Goal: Information Seeking & Learning: Learn about a topic

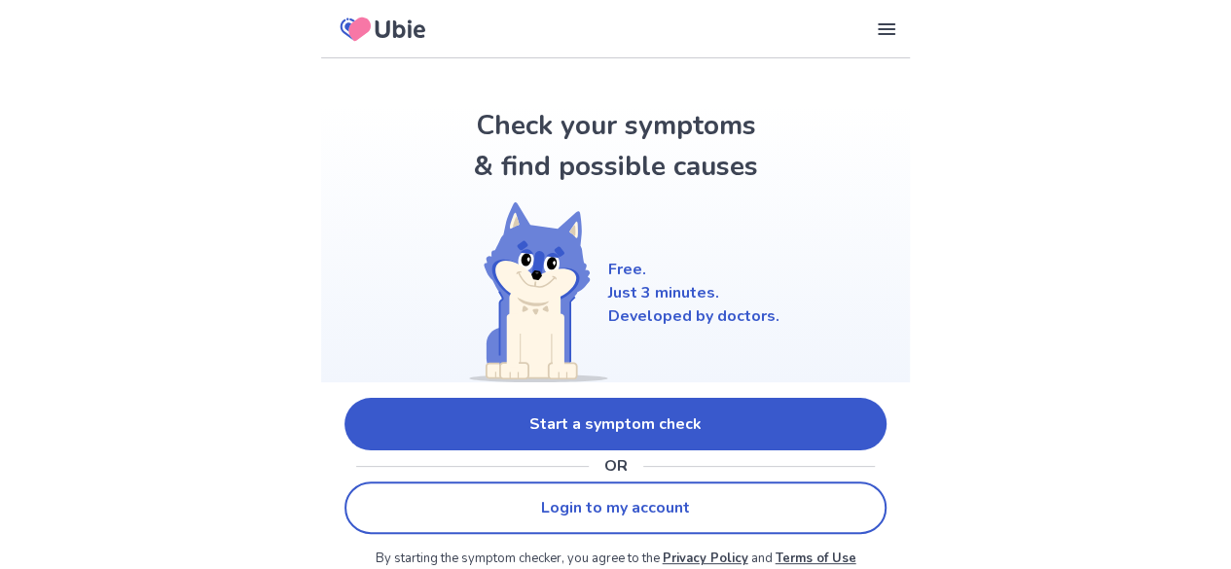
click at [787, 400] on link "Start a symptom check" at bounding box center [615, 424] width 542 height 53
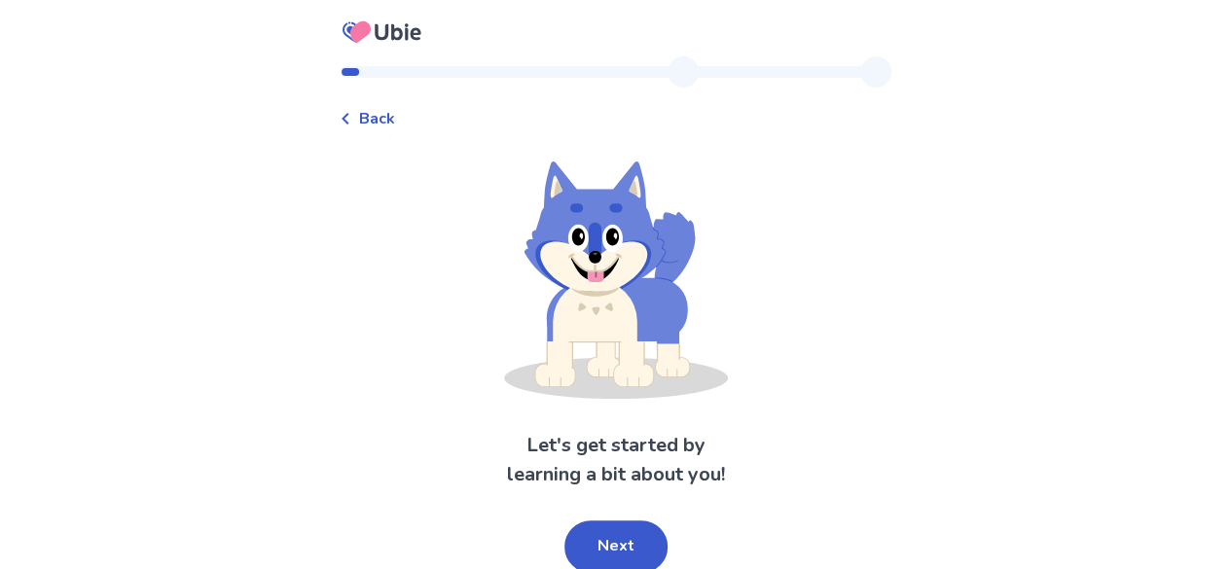
scroll to position [4, 0]
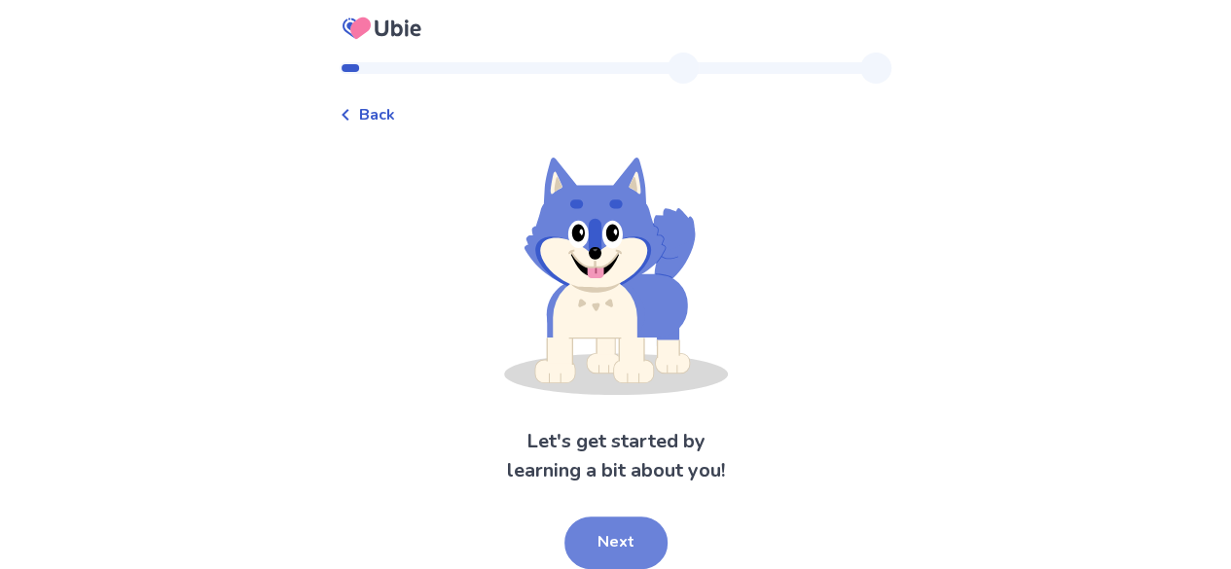
click at [644, 553] on button "Next" at bounding box center [615, 543] width 103 height 53
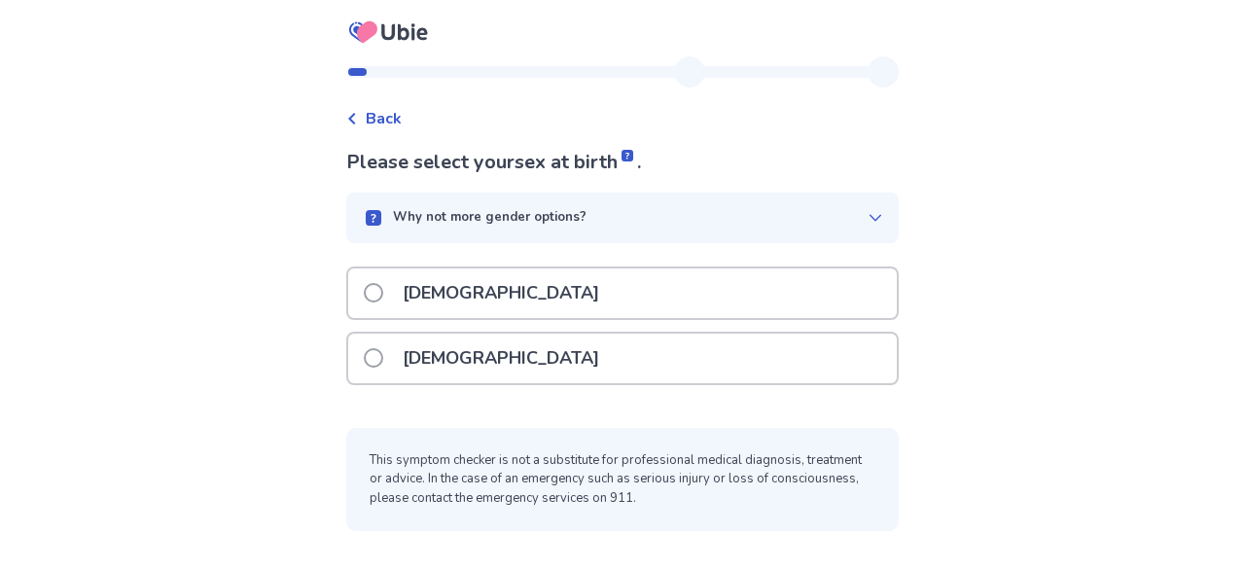
click at [446, 298] on p "[DEMOGRAPHIC_DATA]" at bounding box center [501, 293] width 220 height 50
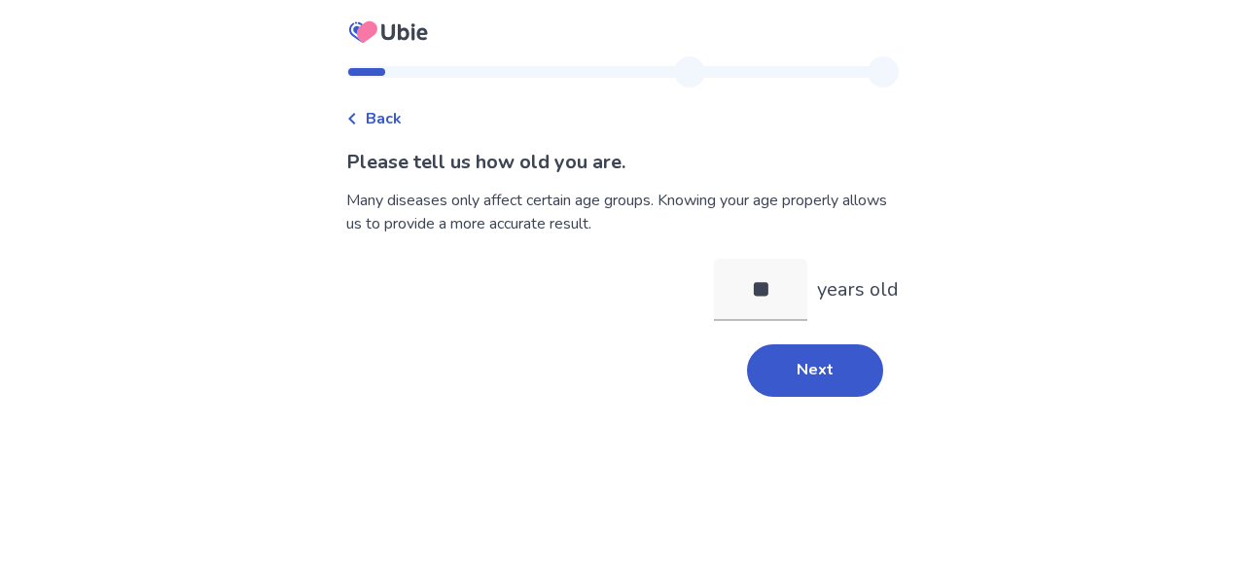
type input "**"
click at [745, 393] on div "Next" at bounding box center [622, 370] width 553 height 53
click at [842, 354] on button "Next" at bounding box center [815, 370] width 136 height 53
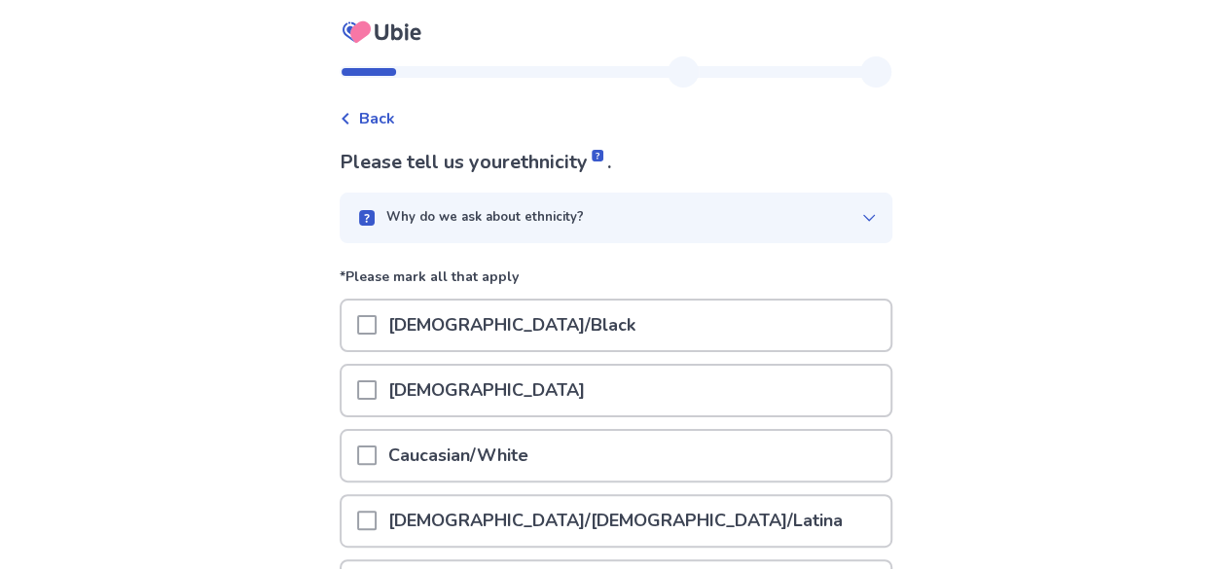
click at [420, 406] on p "[DEMOGRAPHIC_DATA]" at bounding box center [486, 391] width 220 height 50
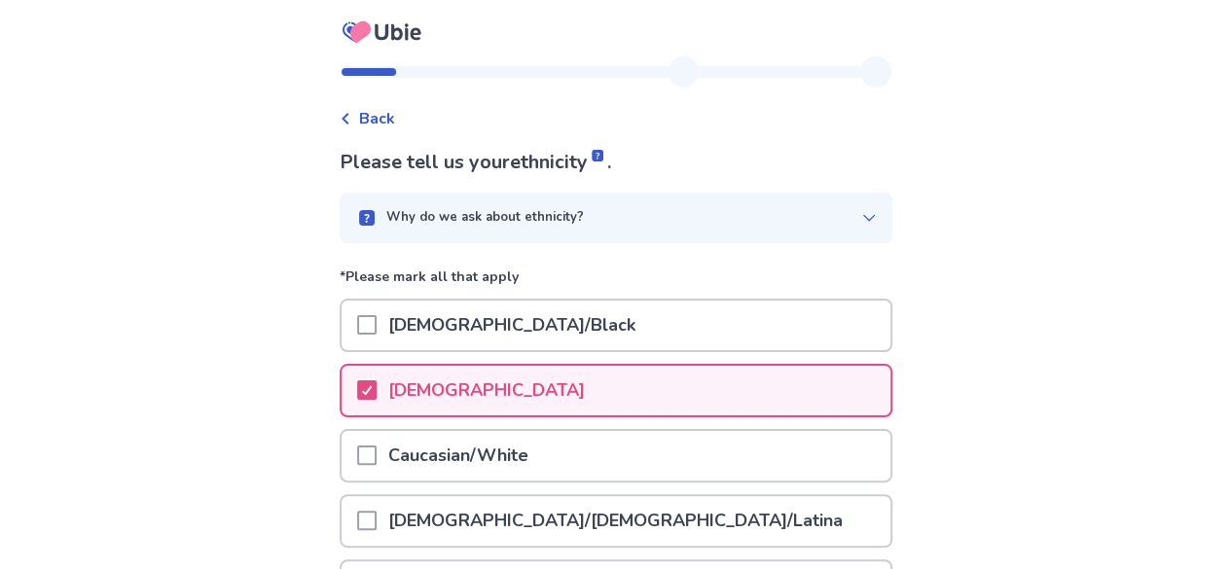
click at [424, 510] on p "[DEMOGRAPHIC_DATA]/[DEMOGRAPHIC_DATA]/Latina" at bounding box center [615, 521] width 478 height 50
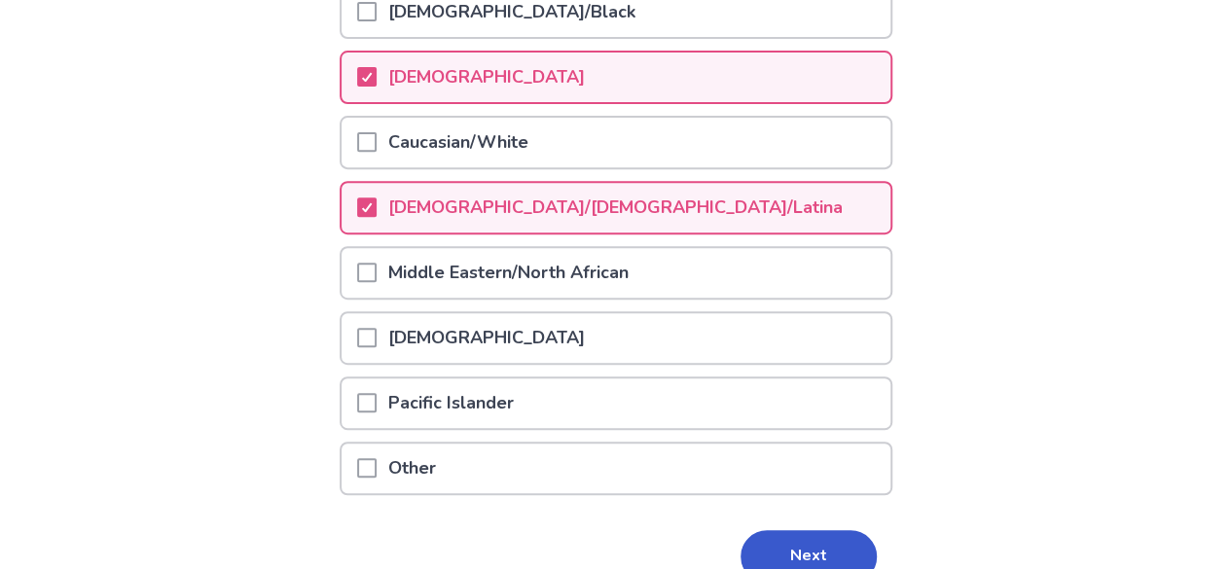
scroll to position [411, 0]
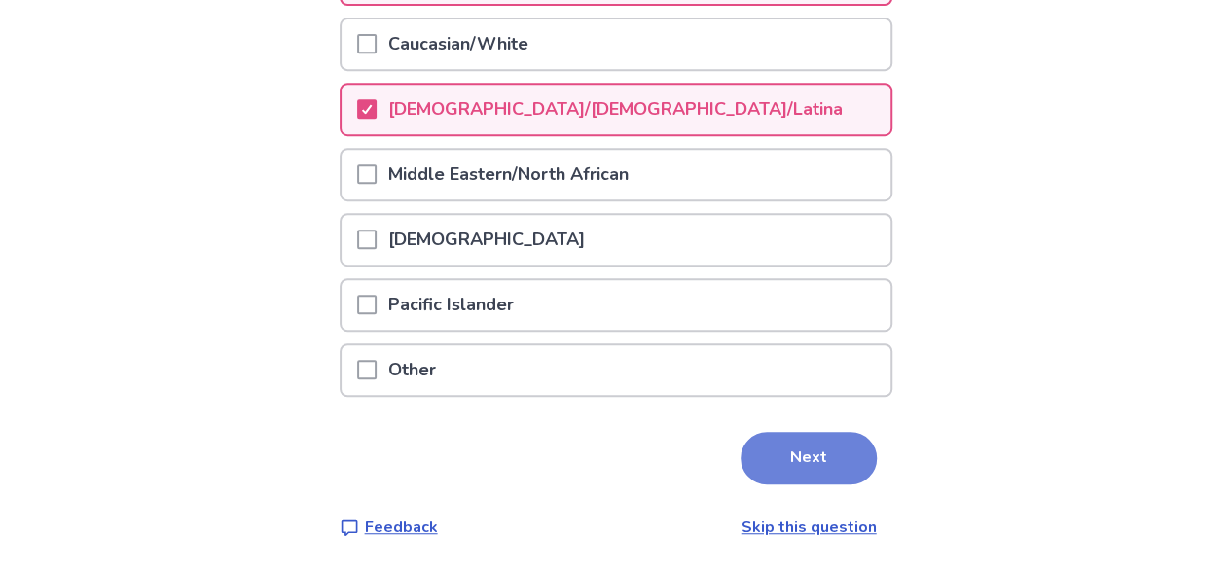
click at [825, 459] on button "Next" at bounding box center [808, 458] width 136 height 53
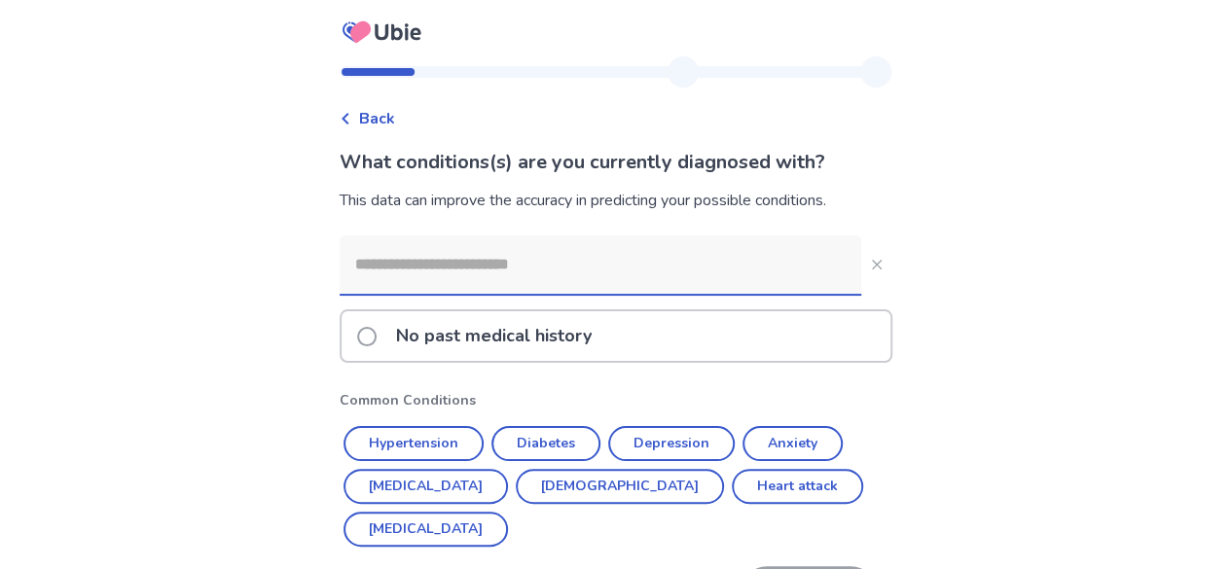
click at [518, 268] on input at bounding box center [600, 264] width 521 height 58
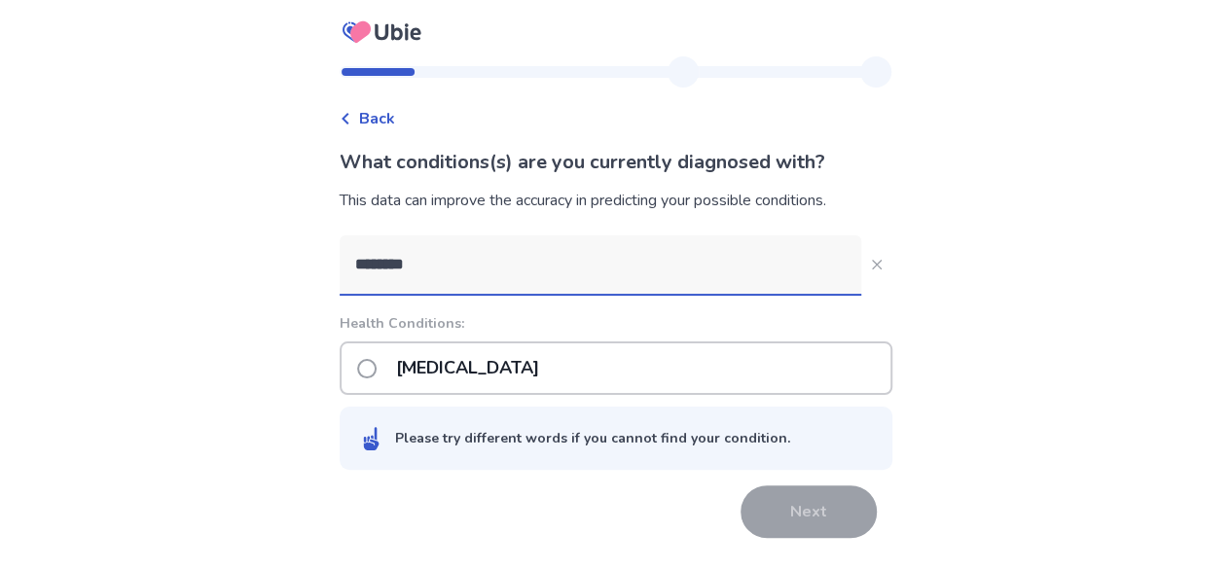
type input "********"
click at [376, 372] on span at bounding box center [366, 368] width 19 height 19
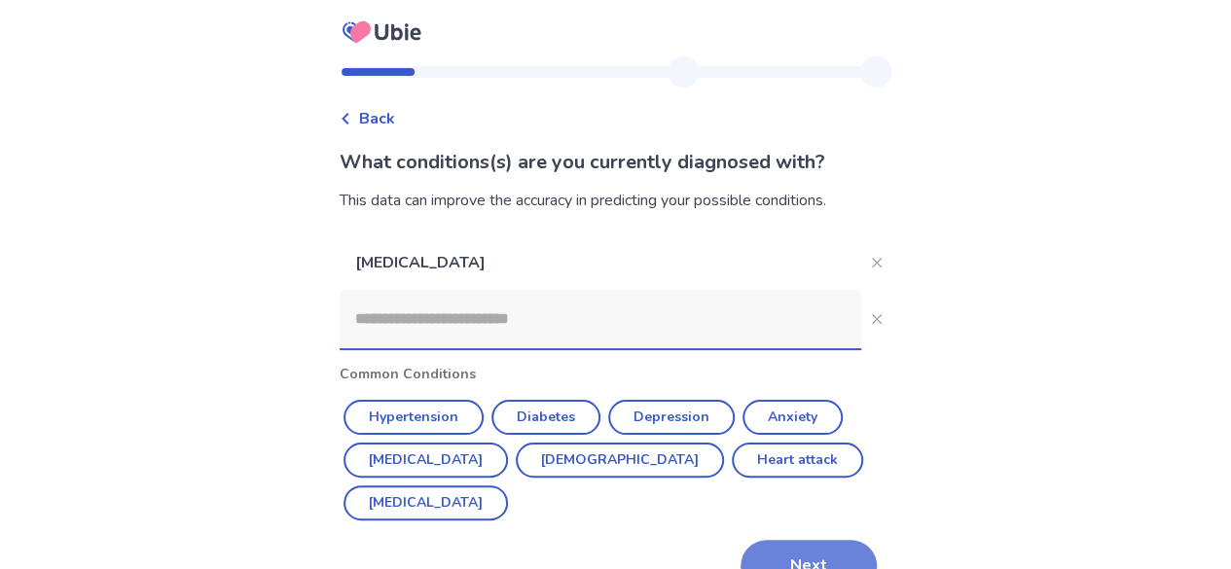
click at [780, 540] on button "Next" at bounding box center [808, 566] width 136 height 53
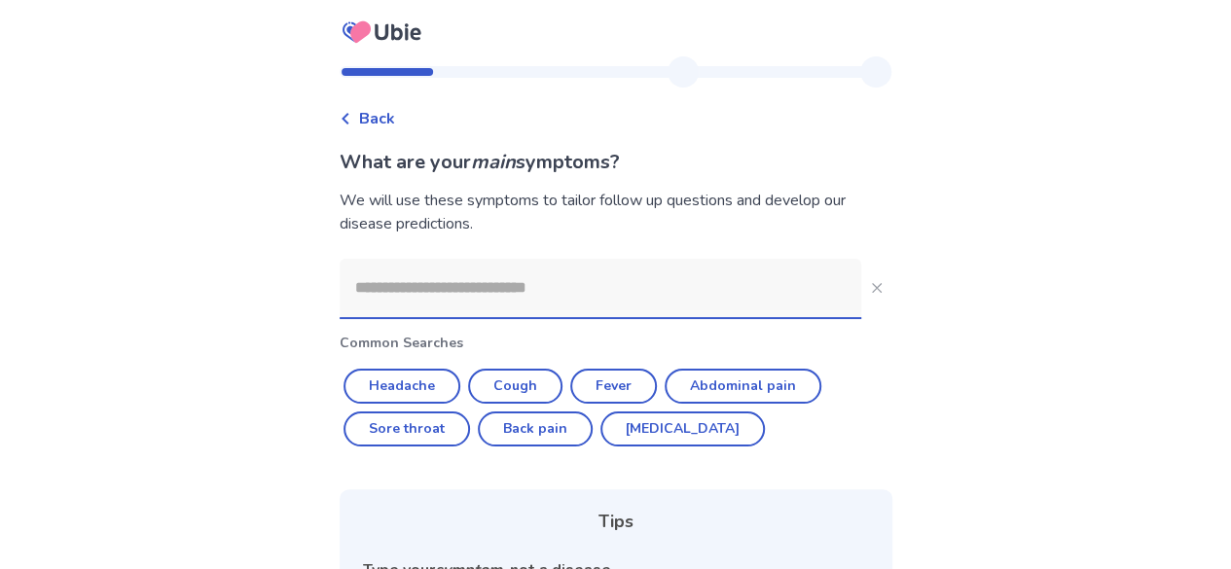
click at [549, 316] on input at bounding box center [600, 288] width 521 height 58
type input "*"
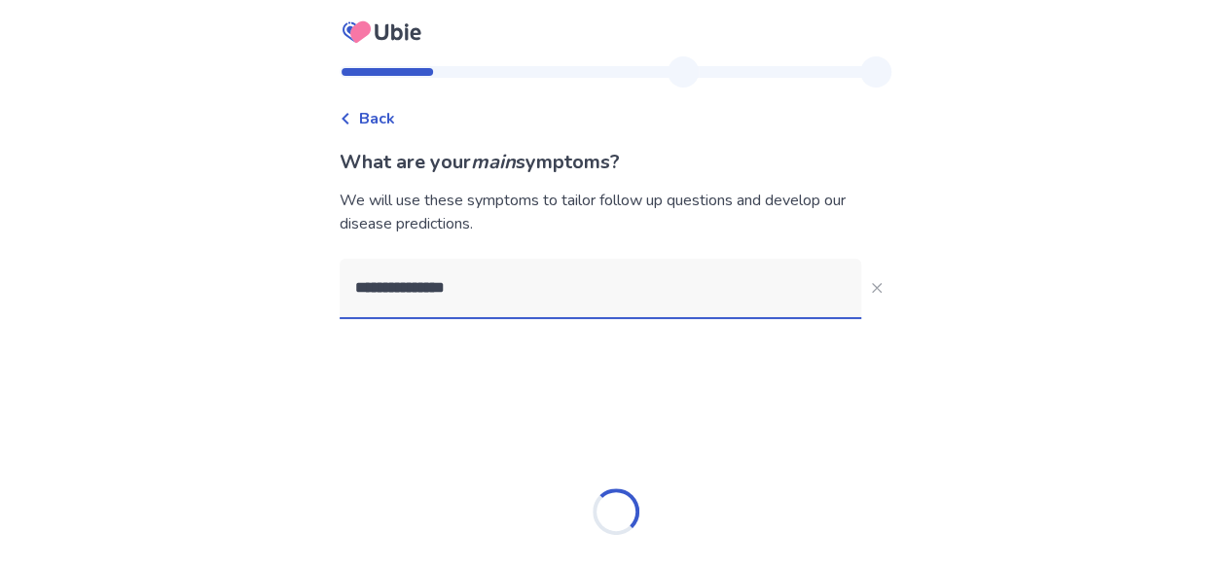
type input "**********"
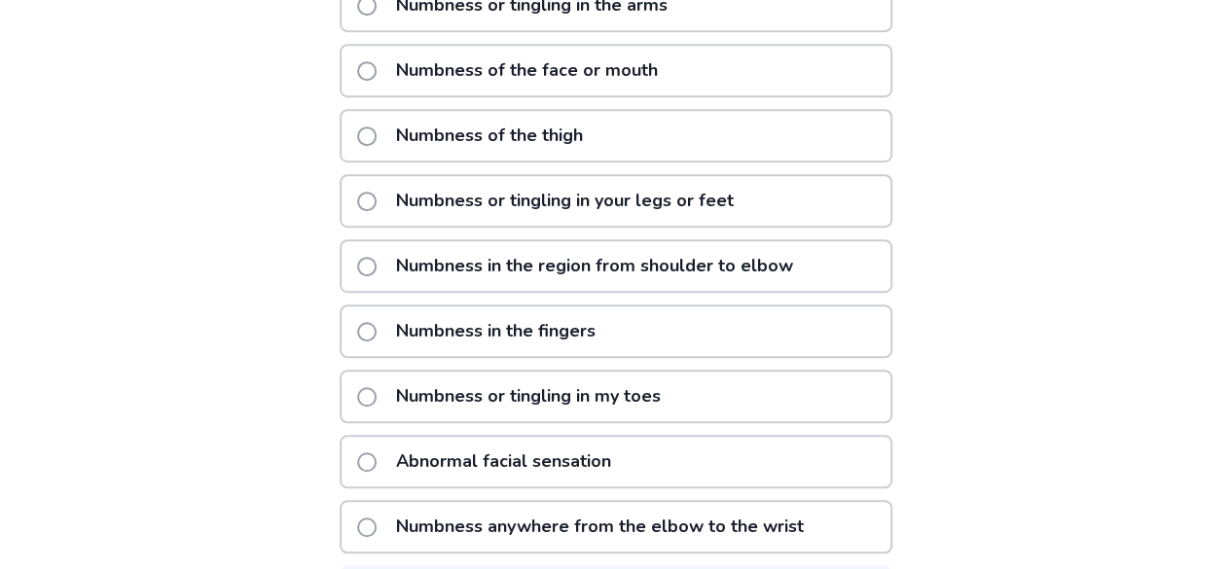
scroll to position [534, 0]
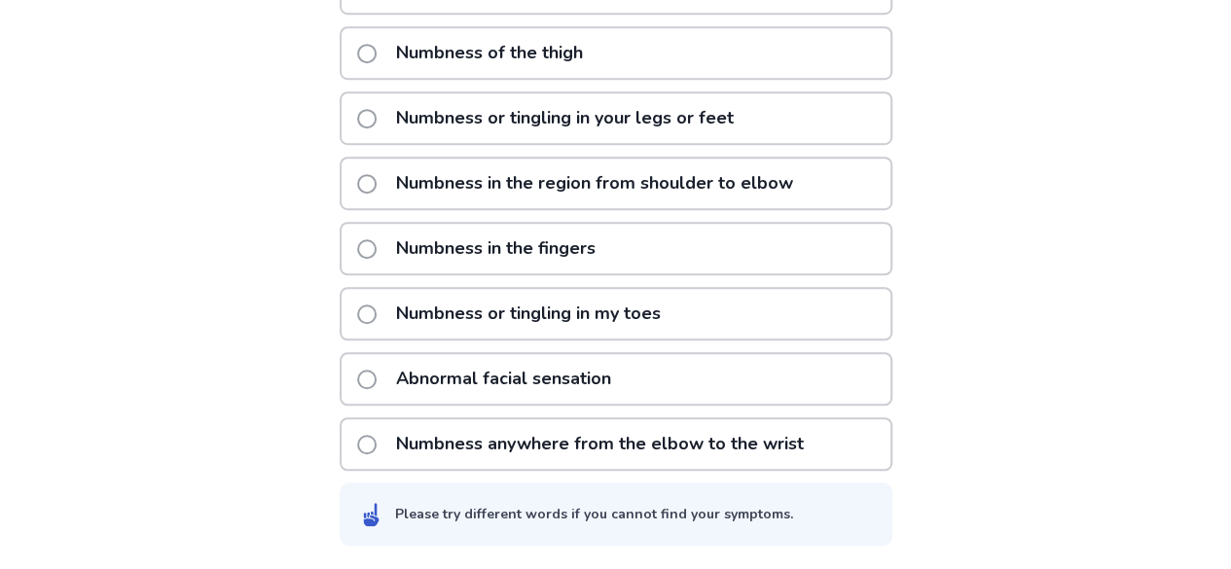
click at [623, 387] on p "Abnormal facial sensation" at bounding box center [503, 379] width 238 height 50
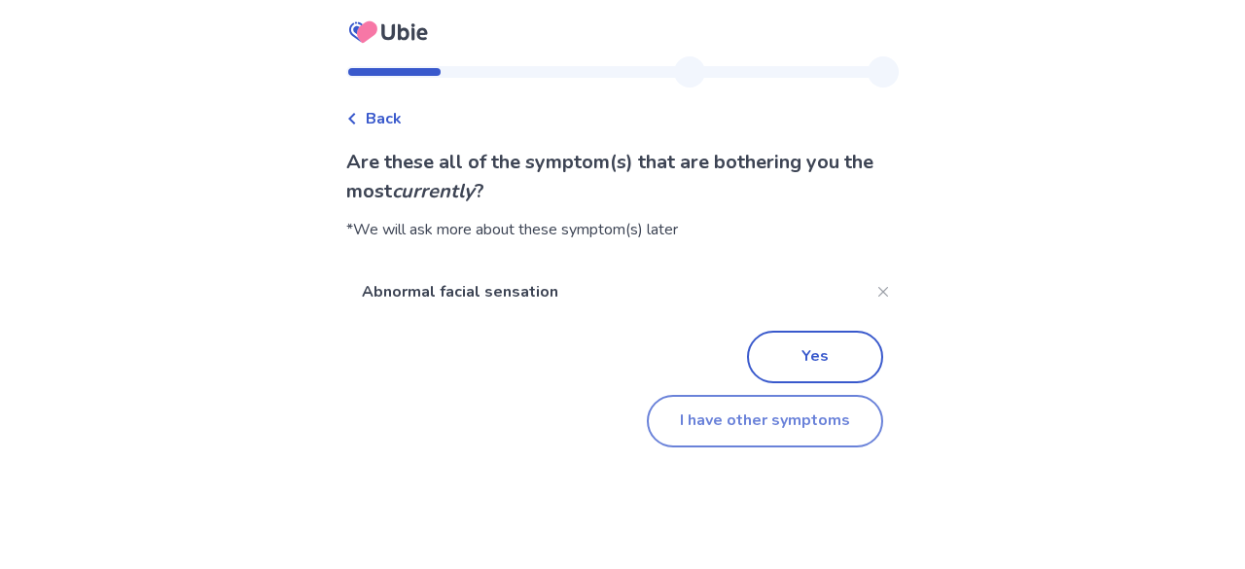
click at [813, 443] on button "I have other symptoms" at bounding box center [765, 421] width 236 height 53
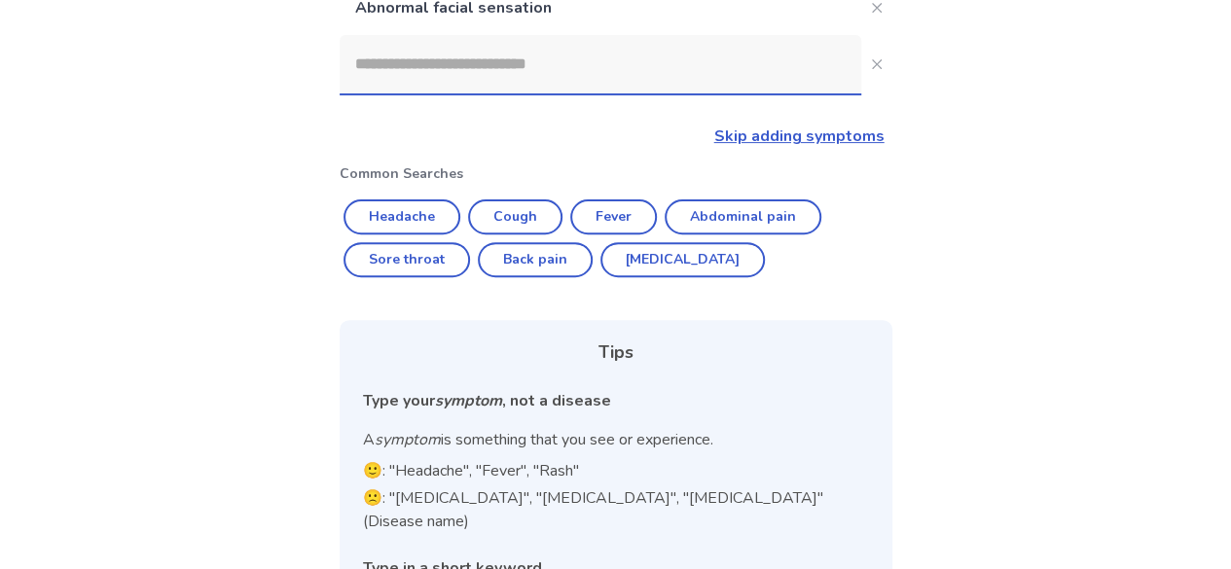
scroll to position [201, 0]
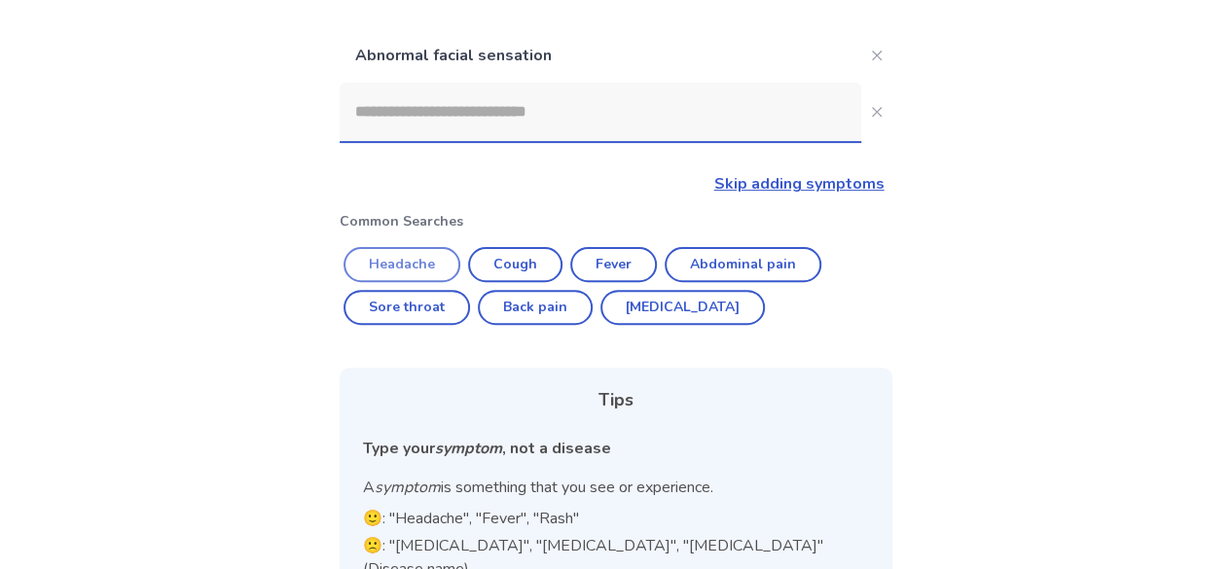
click at [447, 250] on button "Headache" at bounding box center [401, 264] width 117 height 35
type input "********"
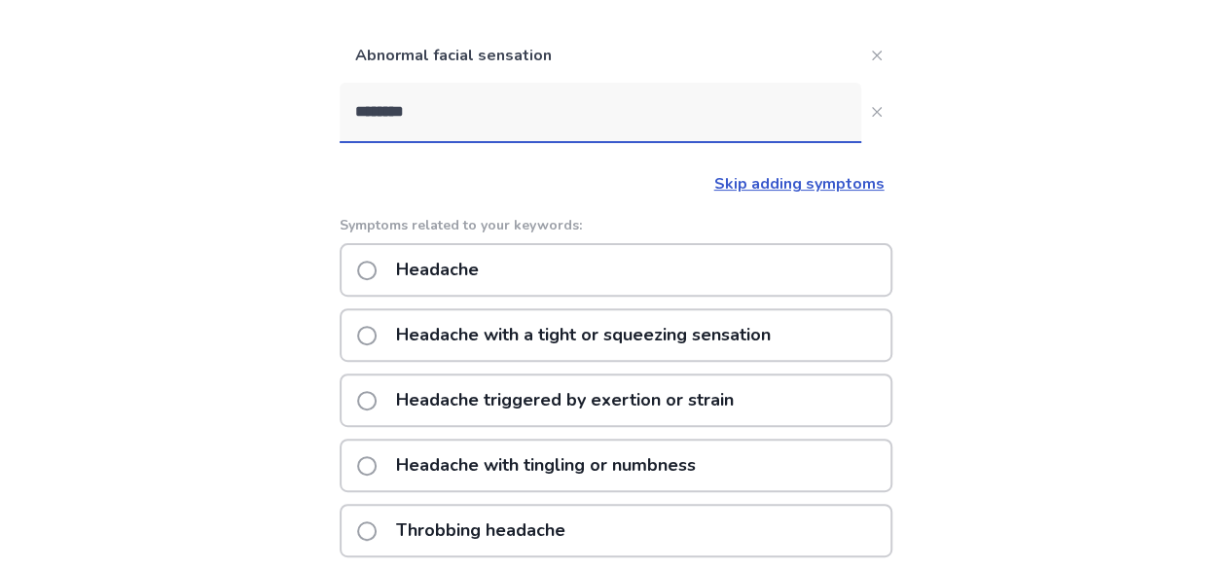
click at [620, 461] on p "Headache with tingling or numbness" at bounding box center [545, 466] width 323 height 50
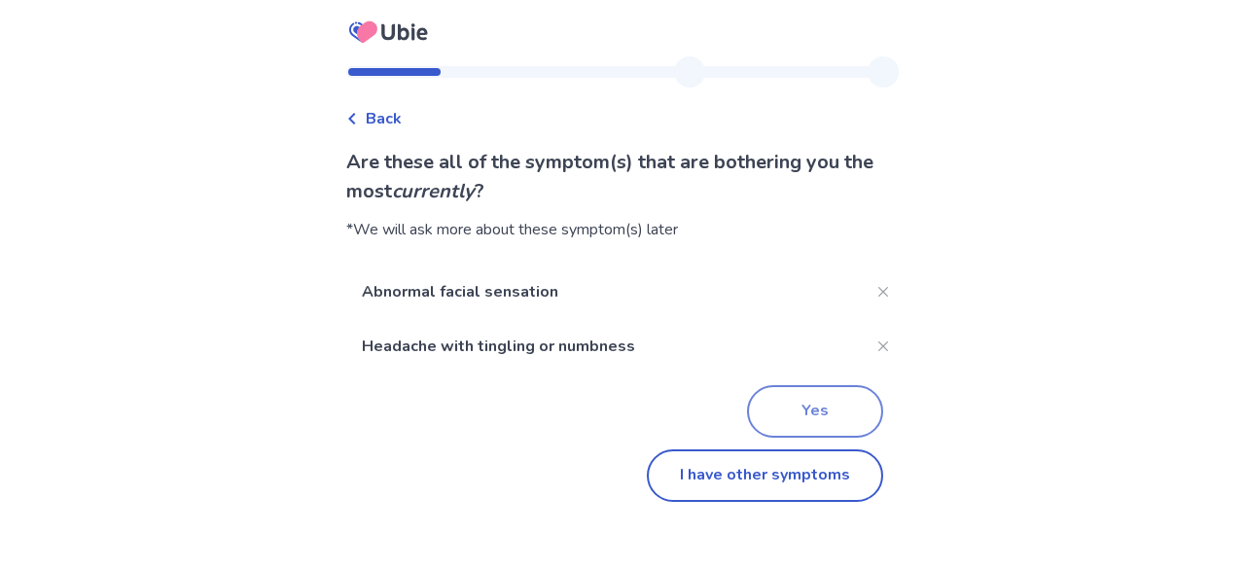
click at [835, 428] on button "Yes" at bounding box center [815, 411] width 136 height 53
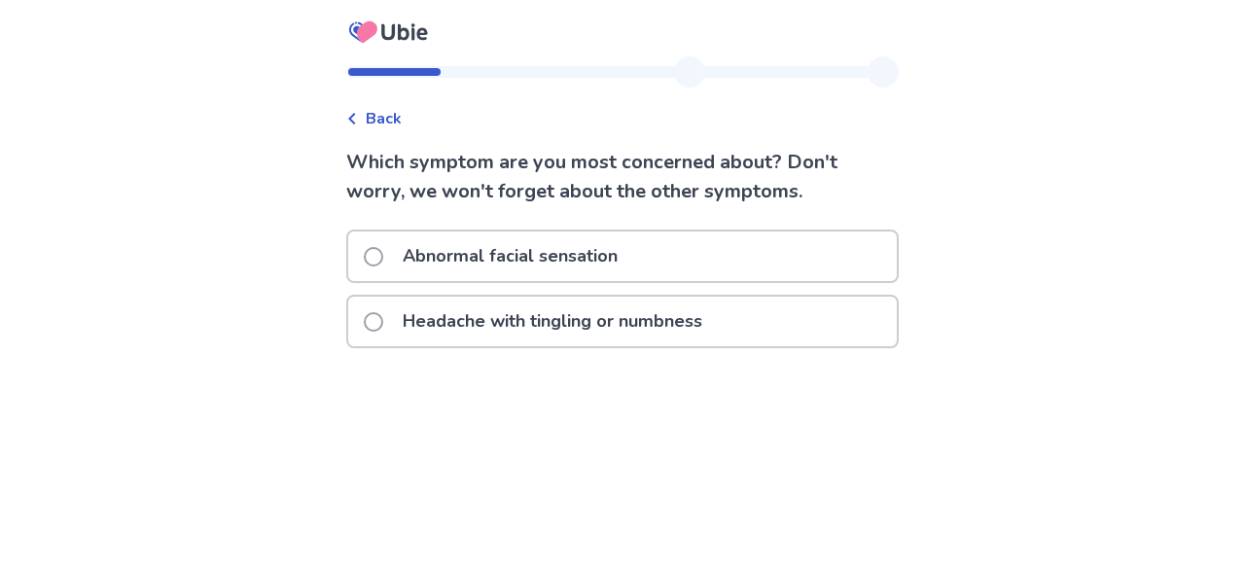
click at [383, 260] on span at bounding box center [373, 256] width 19 height 19
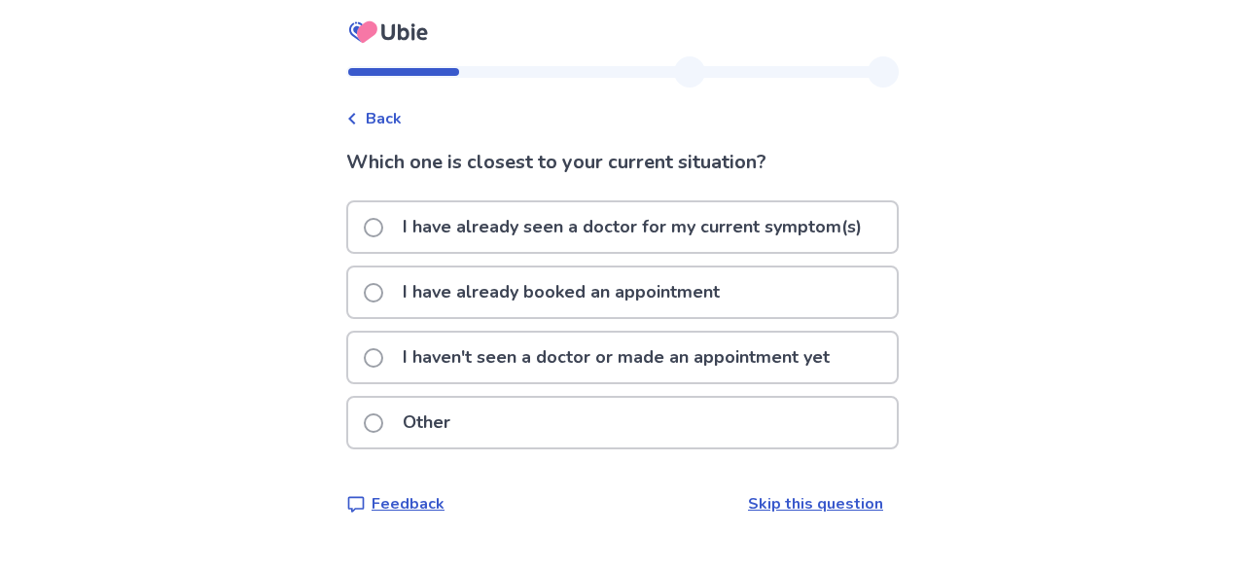
click at [829, 503] on link "Skip this question" at bounding box center [815, 503] width 135 height 21
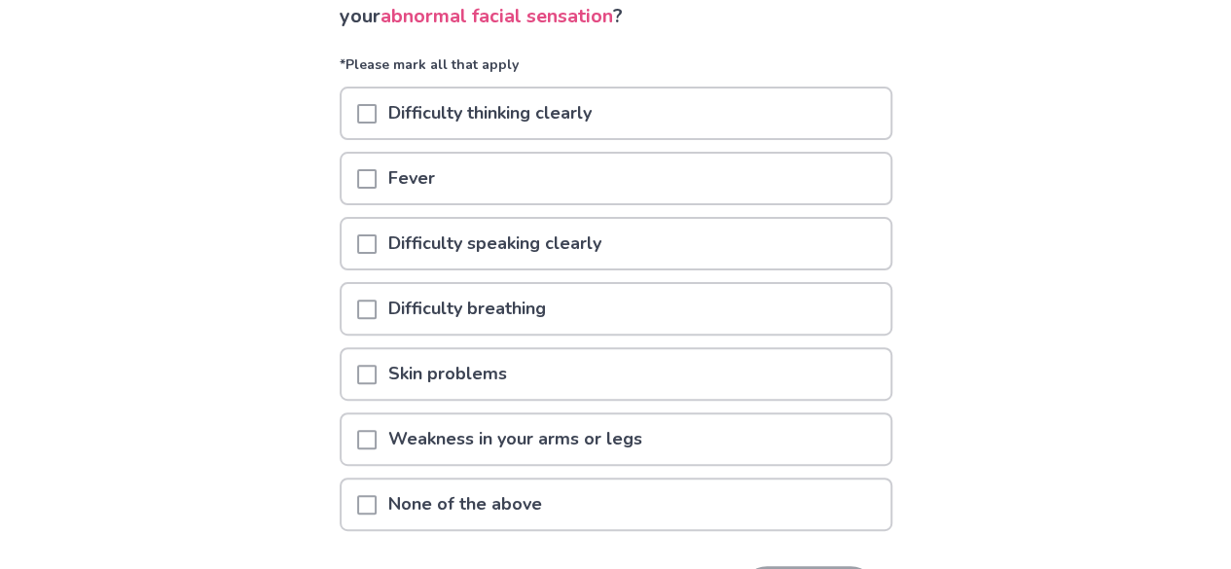
scroll to position [197, 0]
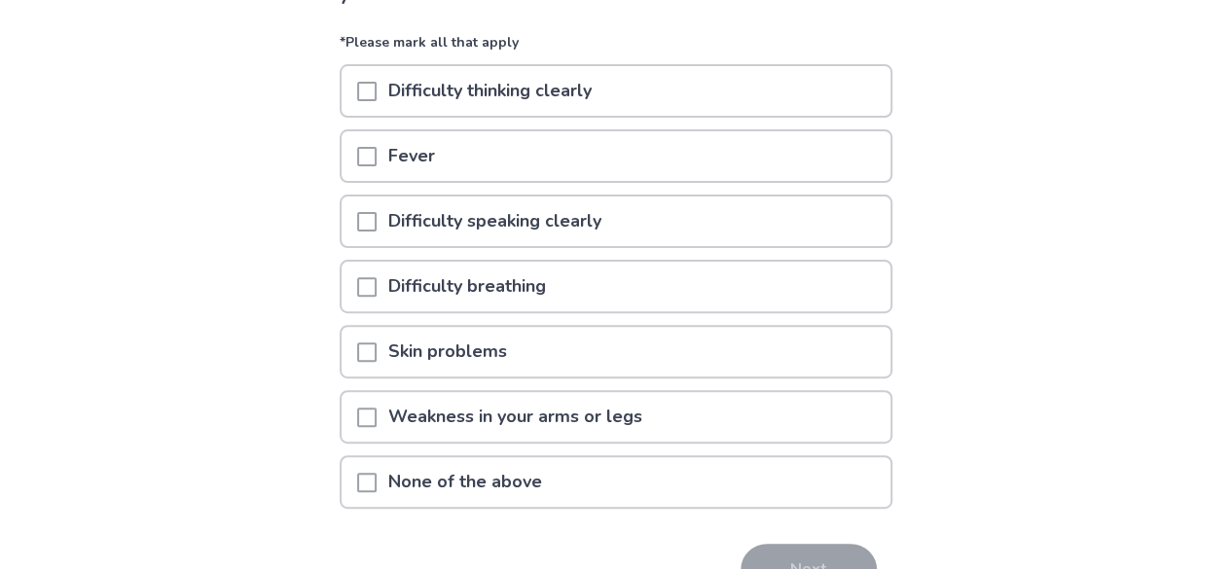
click at [853, 430] on div "Weakness in your arms or legs" at bounding box center [615, 417] width 549 height 50
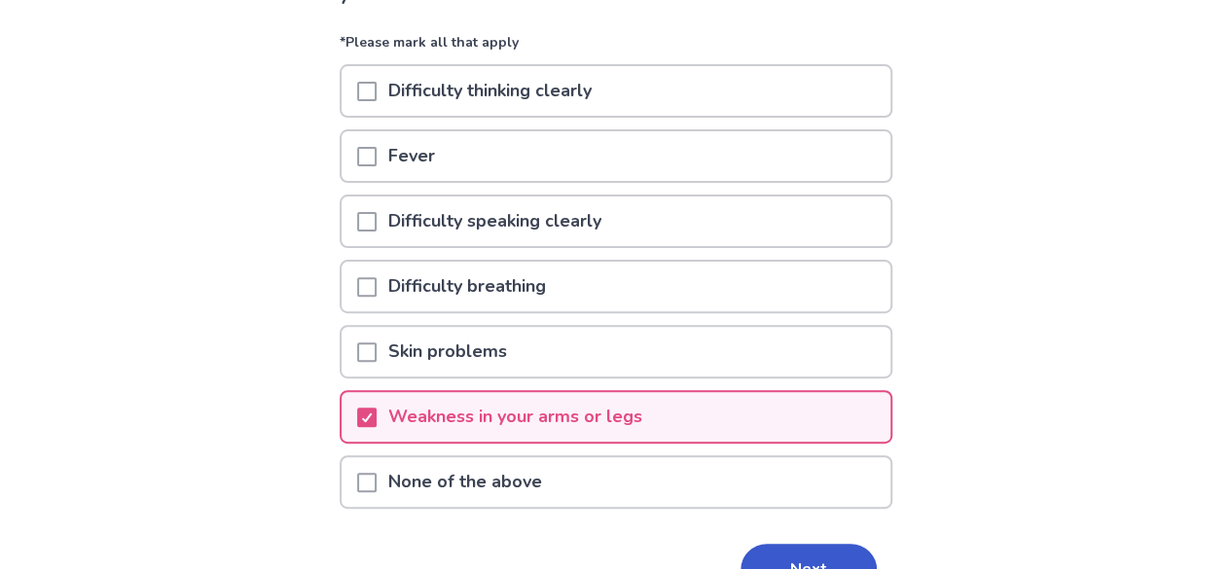
click at [850, 552] on button "Next" at bounding box center [808, 570] width 136 height 53
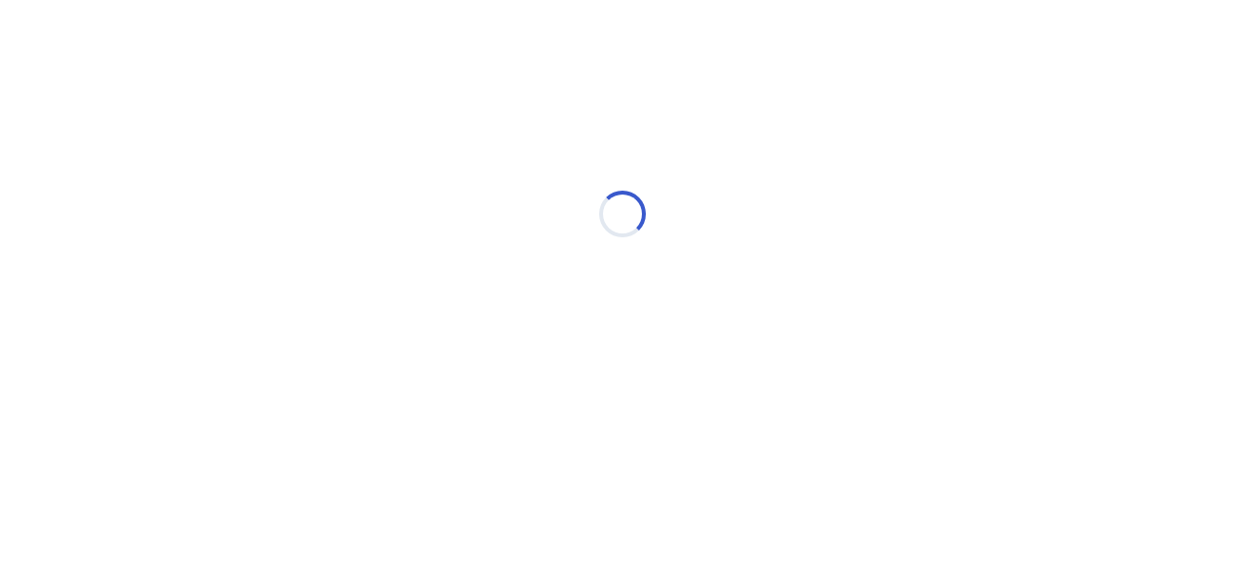
select select "*"
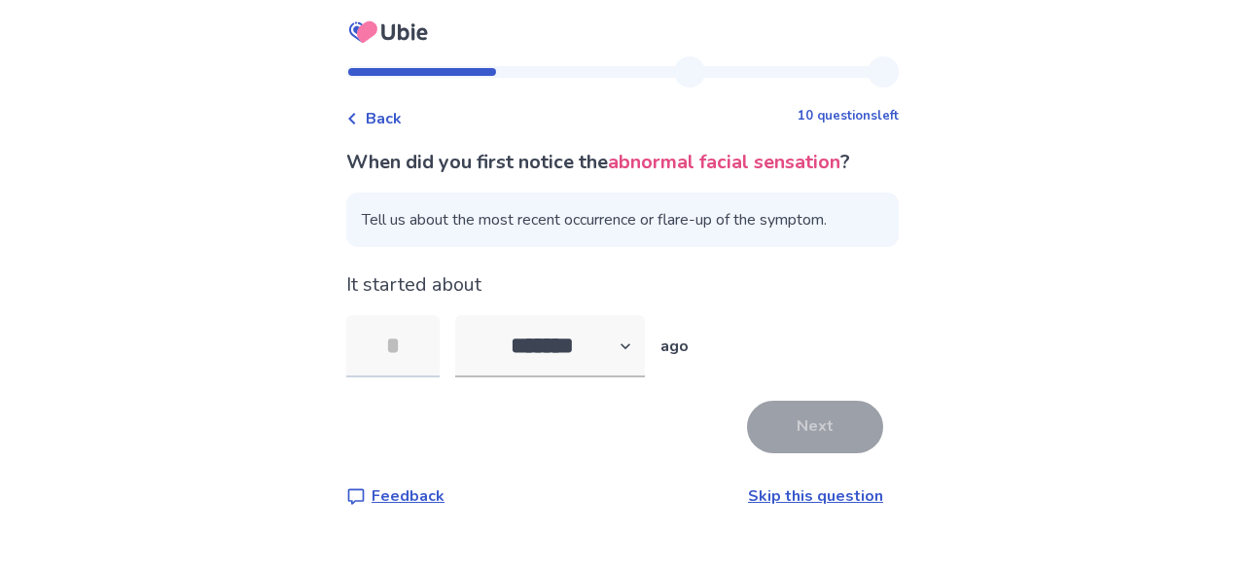
click at [409, 335] on input "tel" at bounding box center [392, 346] width 93 height 62
type input "*"
click at [792, 403] on button "Next" at bounding box center [815, 427] width 136 height 53
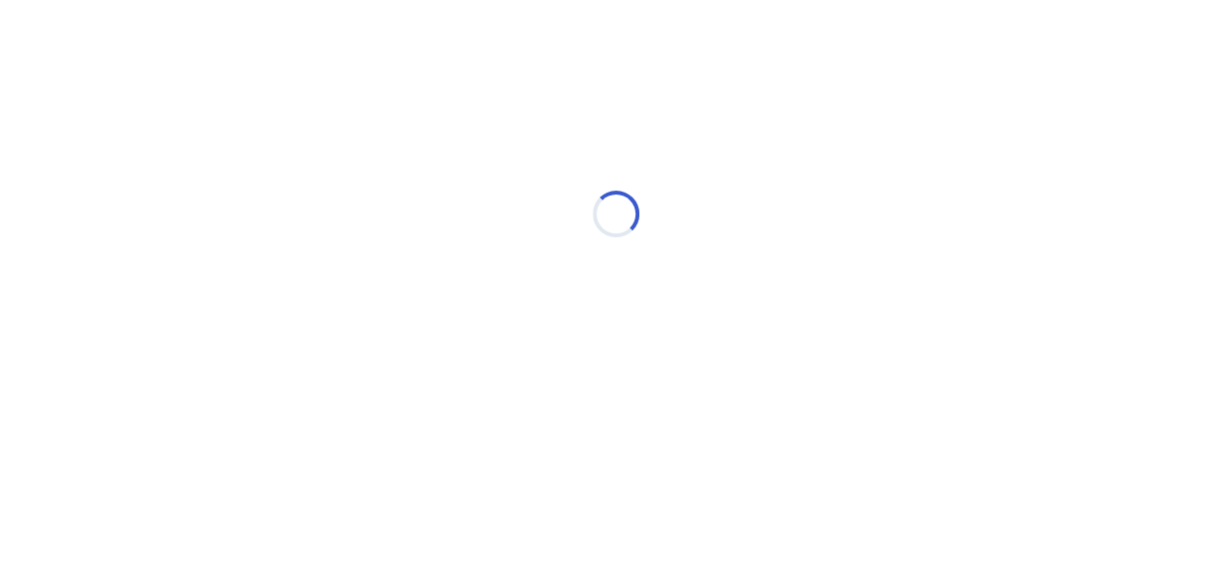
select select "*"
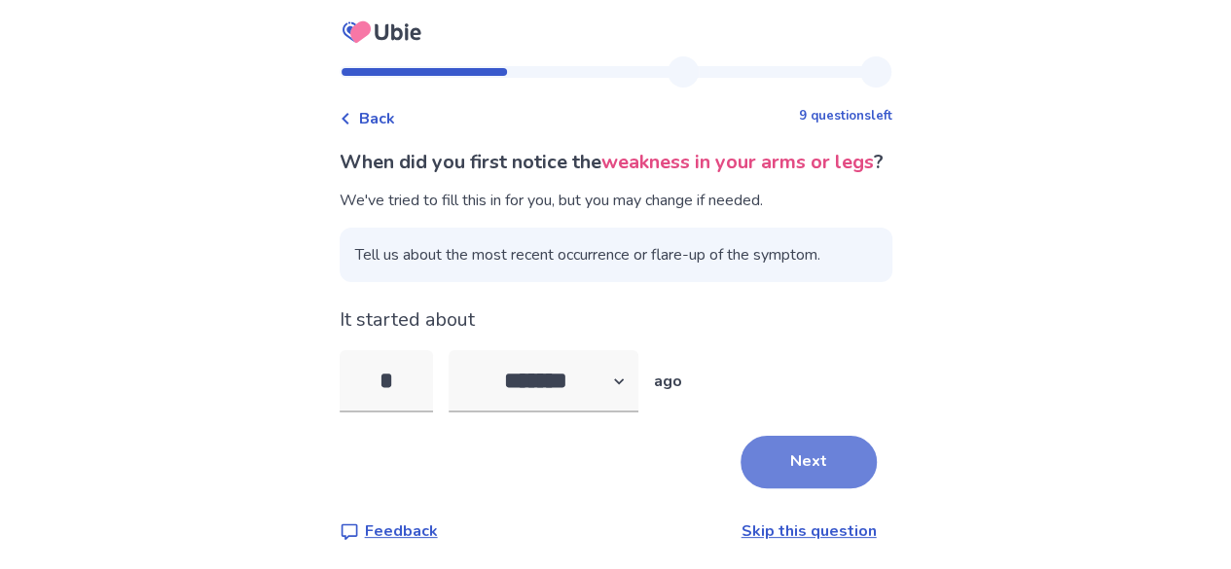
click at [835, 488] on button "Next" at bounding box center [808, 462] width 136 height 53
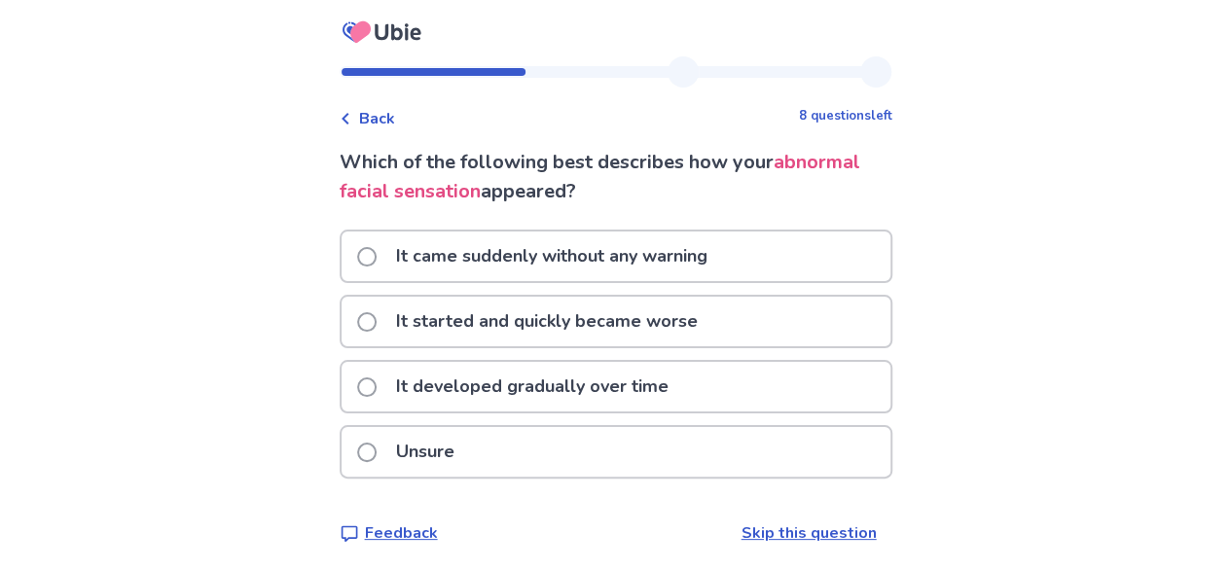
click at [829, 503] on div "Which of the following best describes how your abnormal facial sensation appear…" at bounding box center [616, 346] width 553 height 397
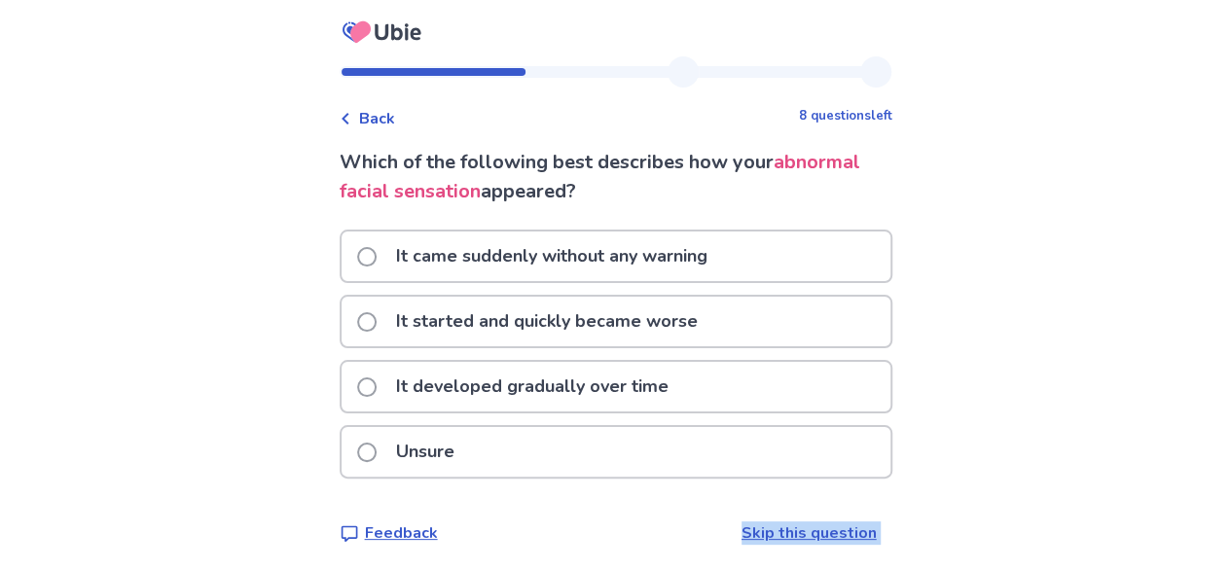
click at [829, 503] on div "Which of the following best describes how your abnormal facial sensation appear…" at bounding box center [616, 346] width 553 height 397
click at [595, 319] on p "It started and quickly became worse" at bounding box center [546, 322] width 325 height 50
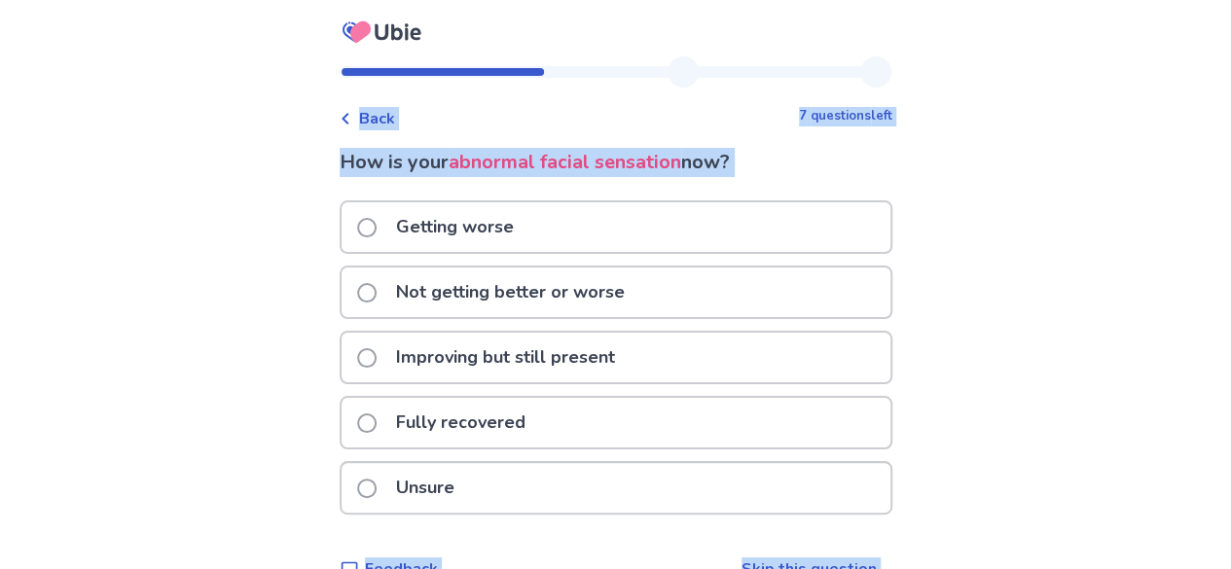
click at [751, 500] on div "Unsure" at bounding box center [615, 488] width 549 height 50
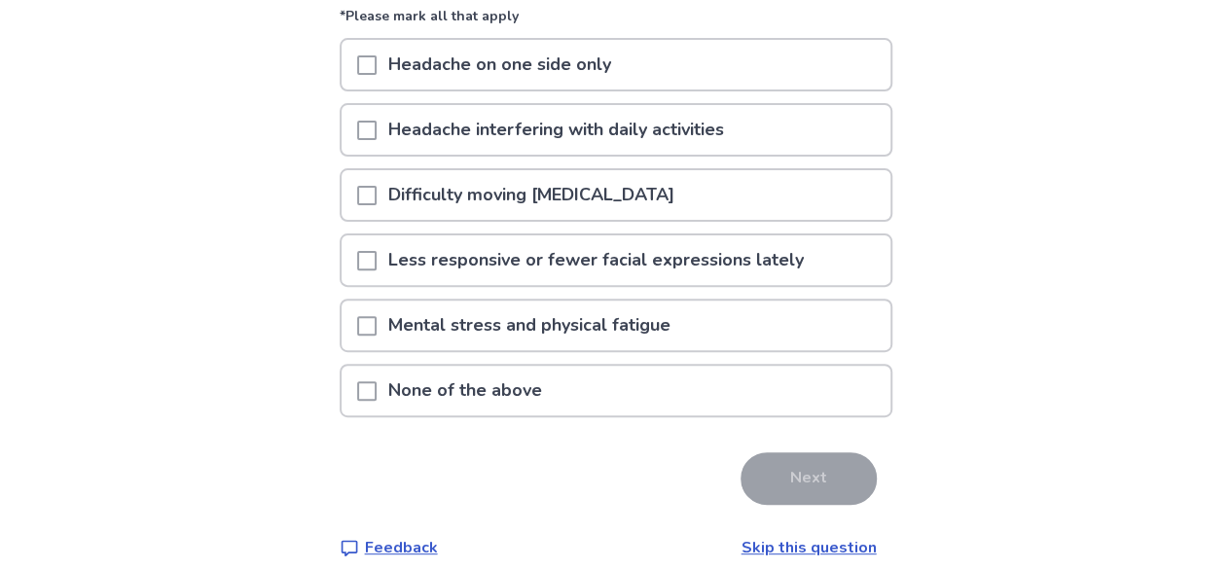
scroll to position [197, 0]
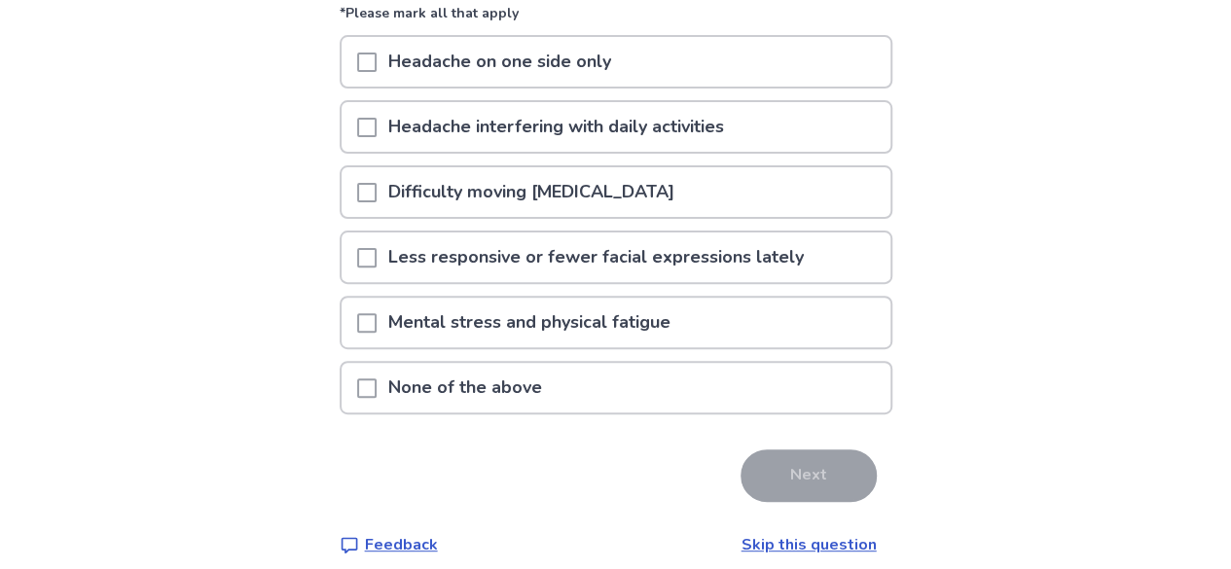
click at [938, 405] on div "Back 6 questions left Please choose all the symptoms you currently have *Please…" at bounding box center [615, 195] width 1231 height 785
click at [941, 403] on div "Back 6 questions left Please choose all the symptoms you currently have *Please…" at bounding box center [615, 195] width 1231 height 785
click at [862, 515] on div "Please choose all the symptoms you currently have *Please mark all that apply H…" at bounding box center [616, 253] width 553 height 606
click at [841, 546] on link "Skip this question" at bounding box center [808, 544] width 135 height 21
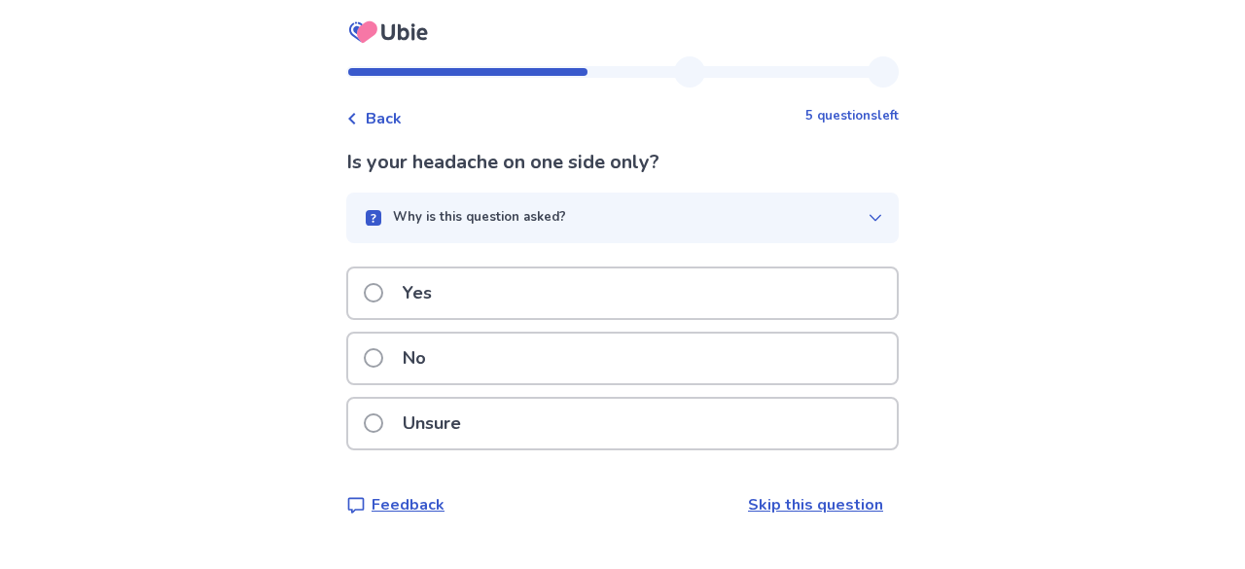
click at [869, 315] on div "Yes" at bounding box center [622, 293] width 549 height 50
click at [484, 352] on div "No" at bounding box center [622, 359] width 549 height 50
click at [716, 420] on div "Unsure" at bounding box center [622, 424] width 549 height 50
click at [809, 507] on link "Skip this question" at bounding box center [815, 504] width 135 height 21
click at [749, 420] on div "Unsure" at bounding box center [622, 424] width 549 height 50
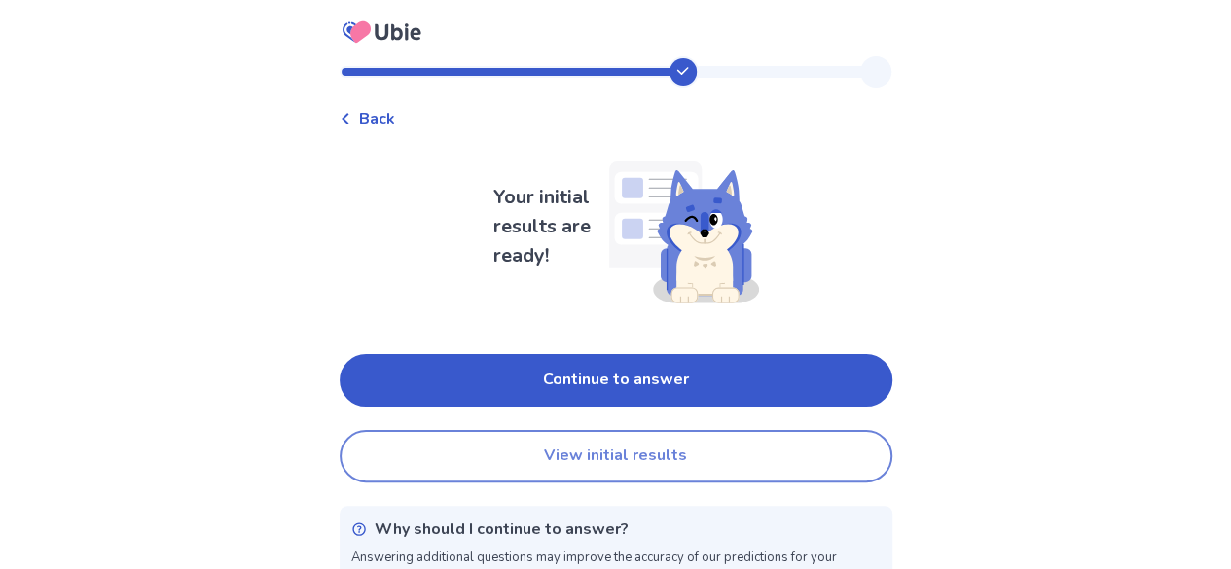
click at [785, 467] on button "View initial results" at bounding box center [616, 456] width 553 height 53
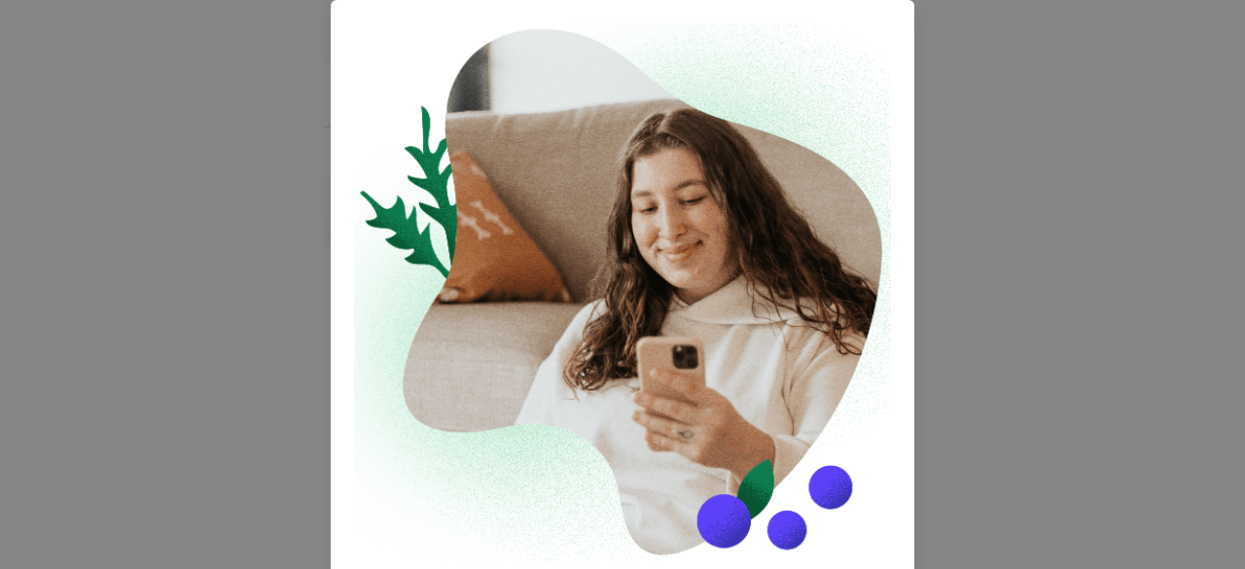
click at [1224, 483] on div "Sponsored Ad Consult a FREE Nutritionist Before Seeing a Doctor Before going to…" at bounding box center [622, 284] width 1245 height 569
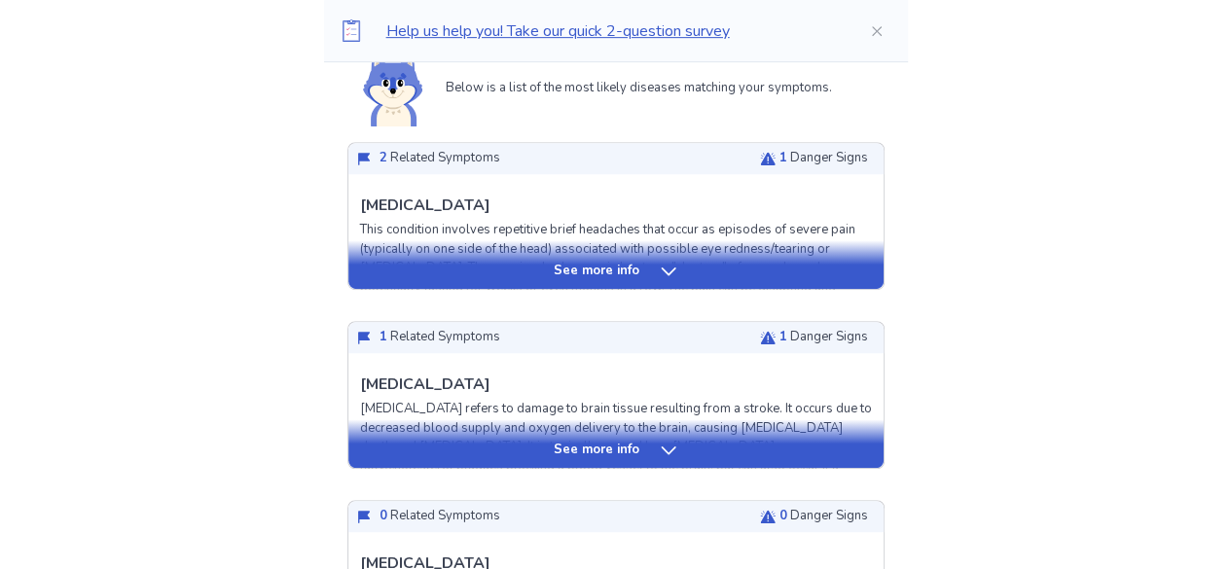
scroll to position [480, 0]
